Goal: Contribute content

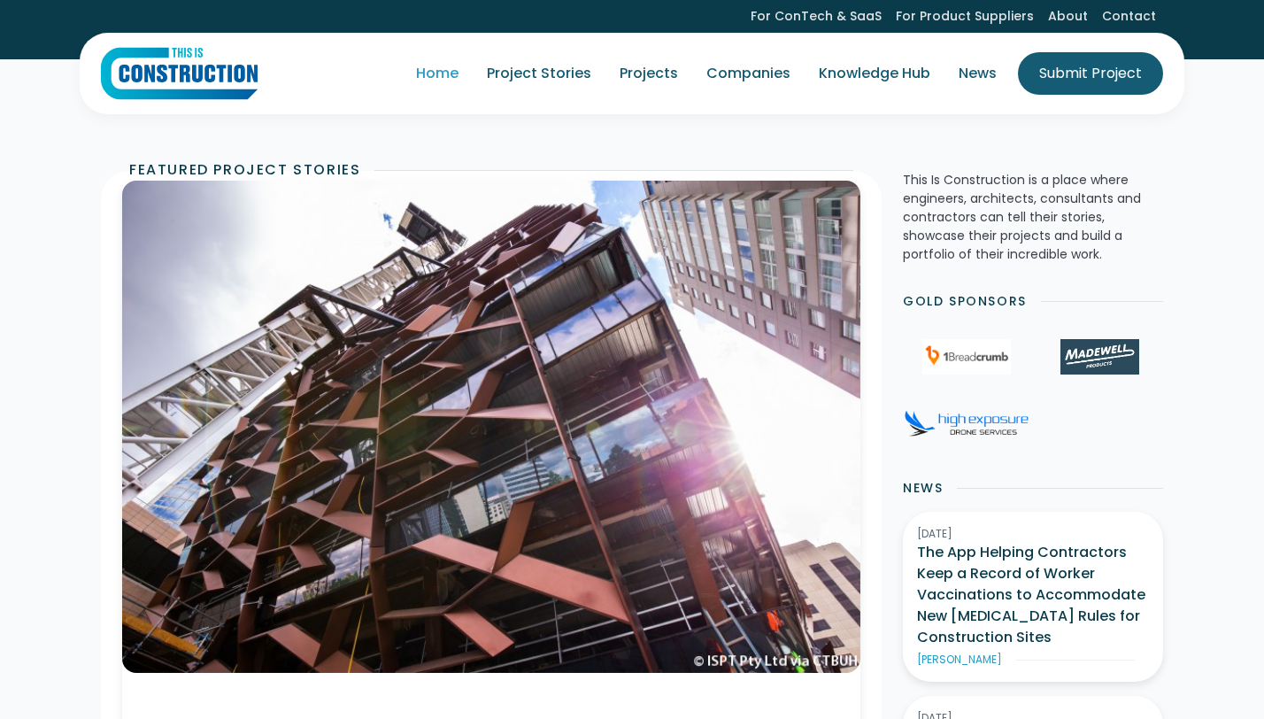
click at [1075, 79] on div "Submit Project" at bounding box center [1090, 73] width 103 height 21
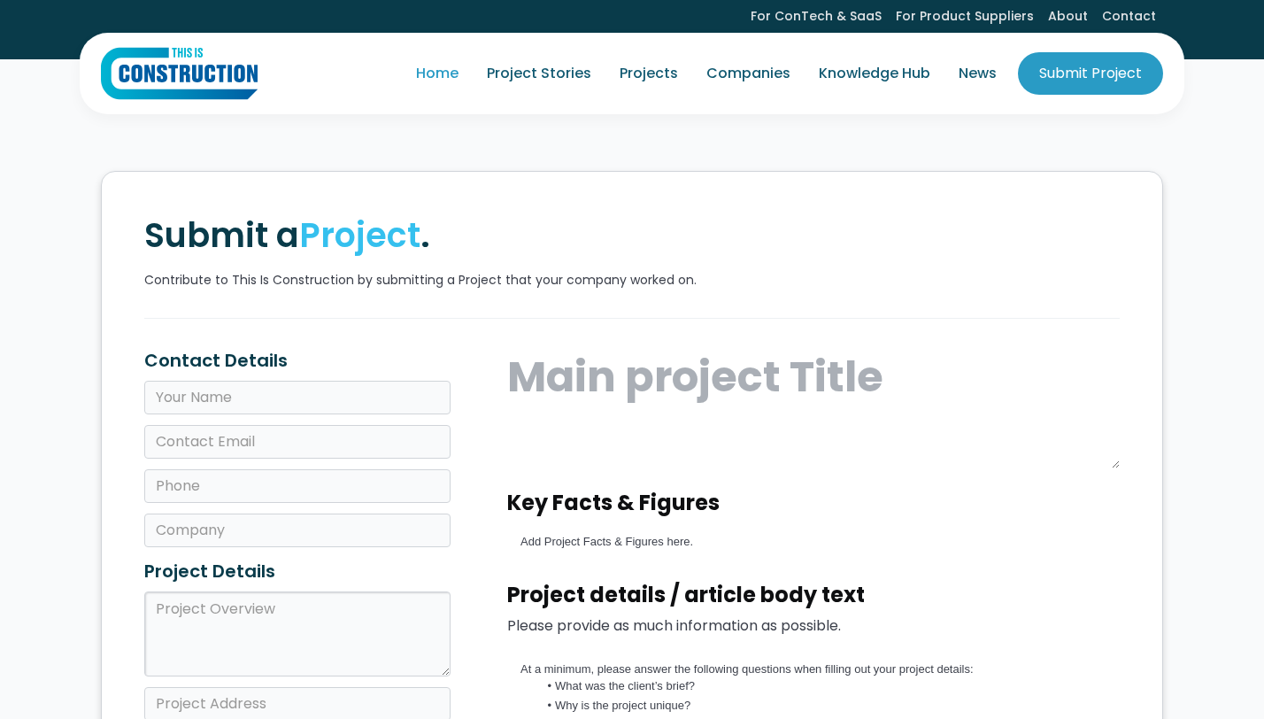
click at [456, 67] on link "Home" at bounding box center [437, 74] width 71 height 50
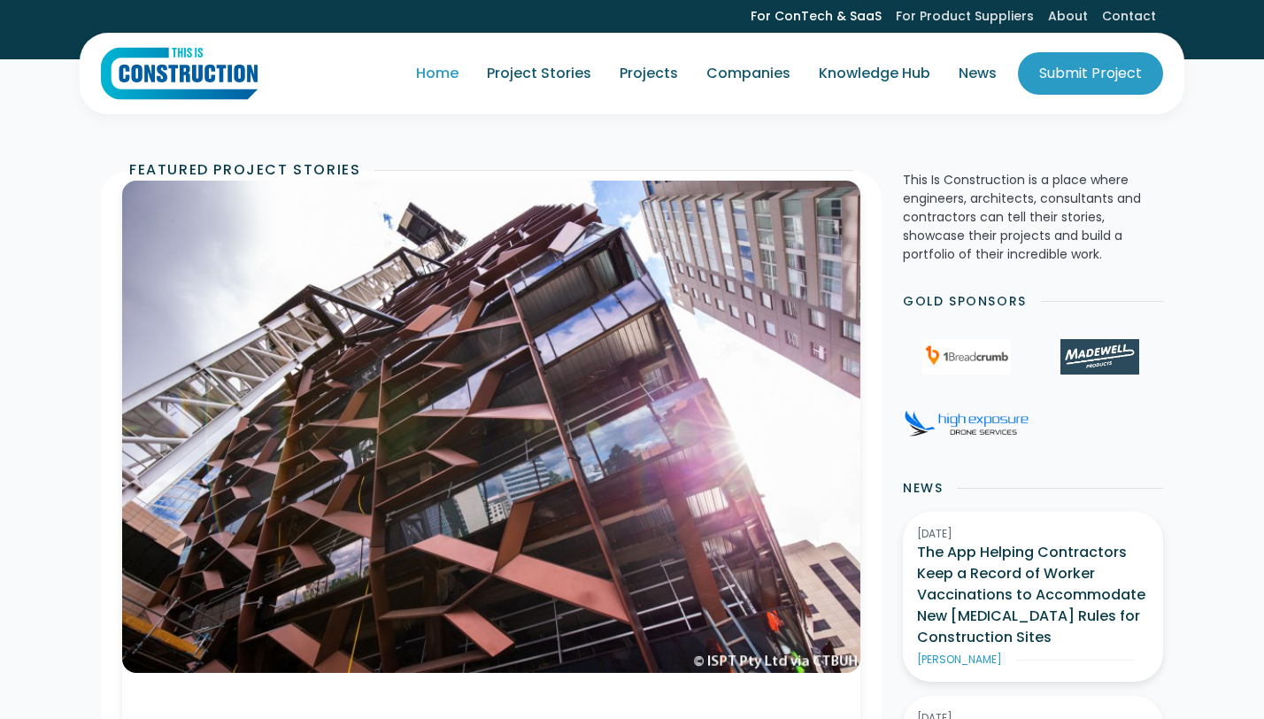
click at [823, 11] on link "For ConTech & SaaS" at bounding box center [816, 16] width 145 height 33
